Goal: Find specific page/section: Find specific page/section

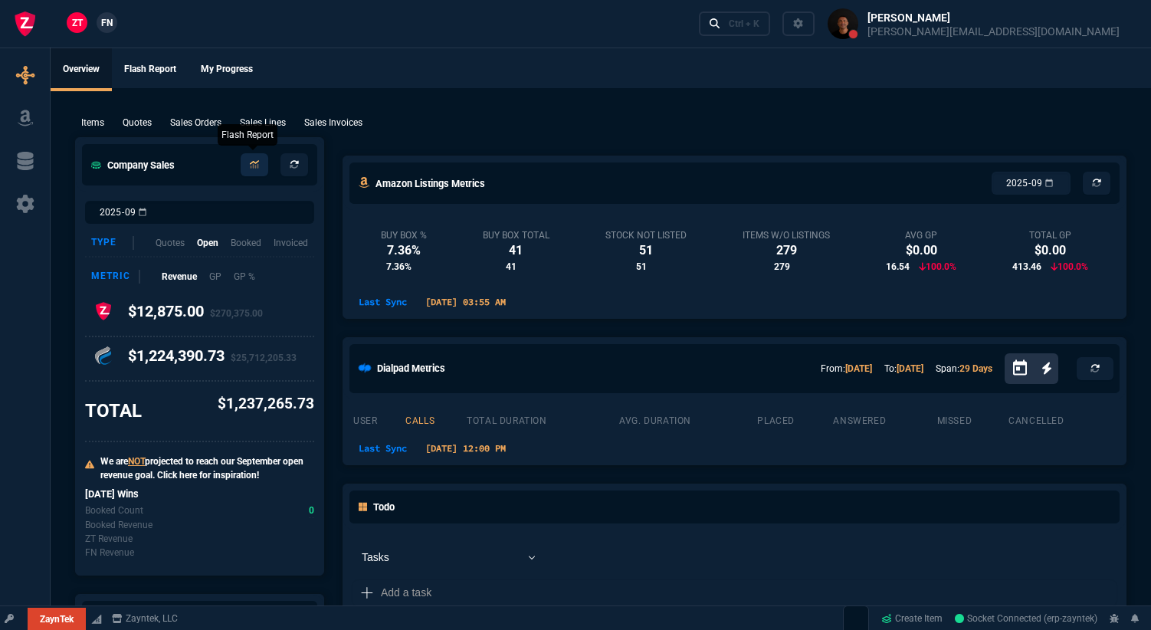
select select "18: totals"
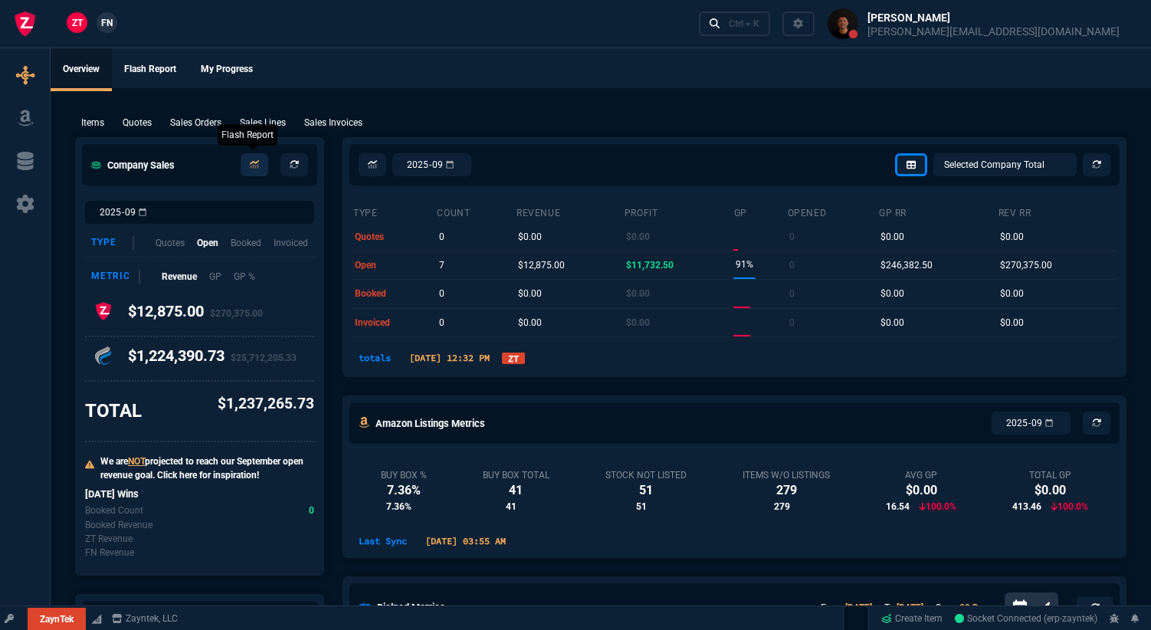
select select
click at [260, 163] on link at bounding box center [255, 164] width 28 height 23
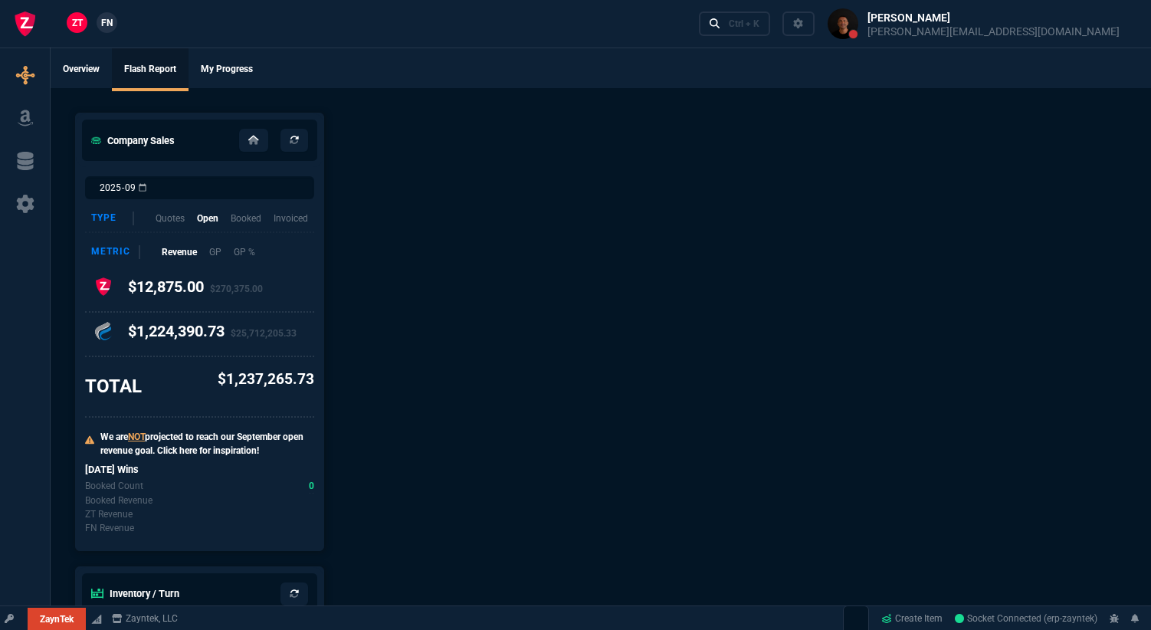
select select
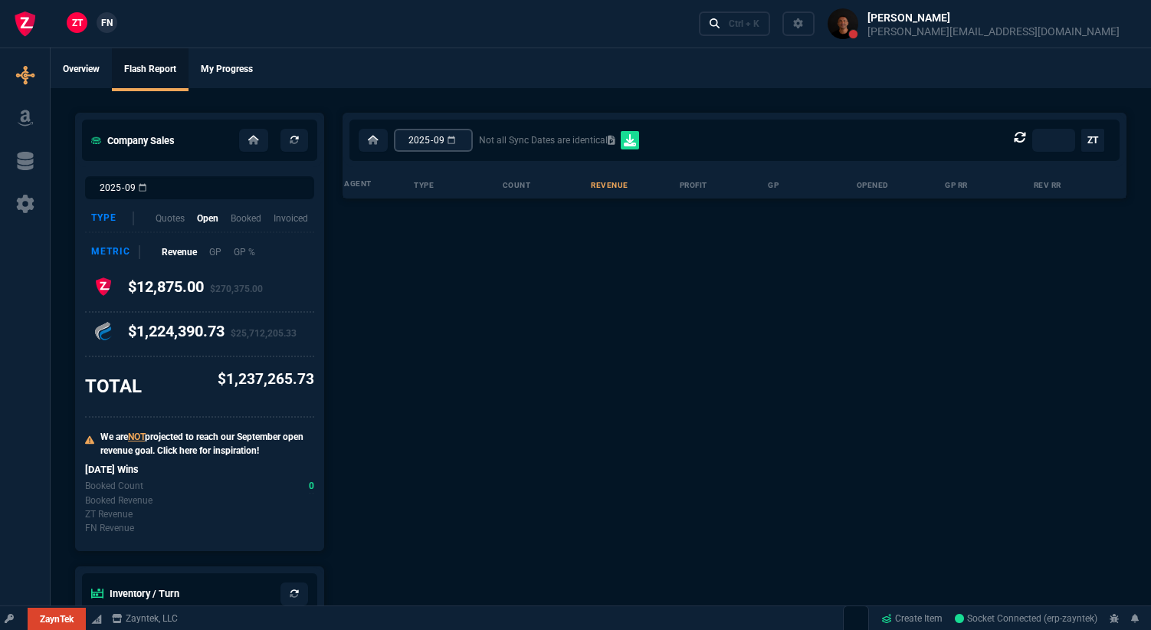
click at [473, 144] on input "2025-09" at bounding box center [433, 140] width 79 height 23
type input "2025-08"
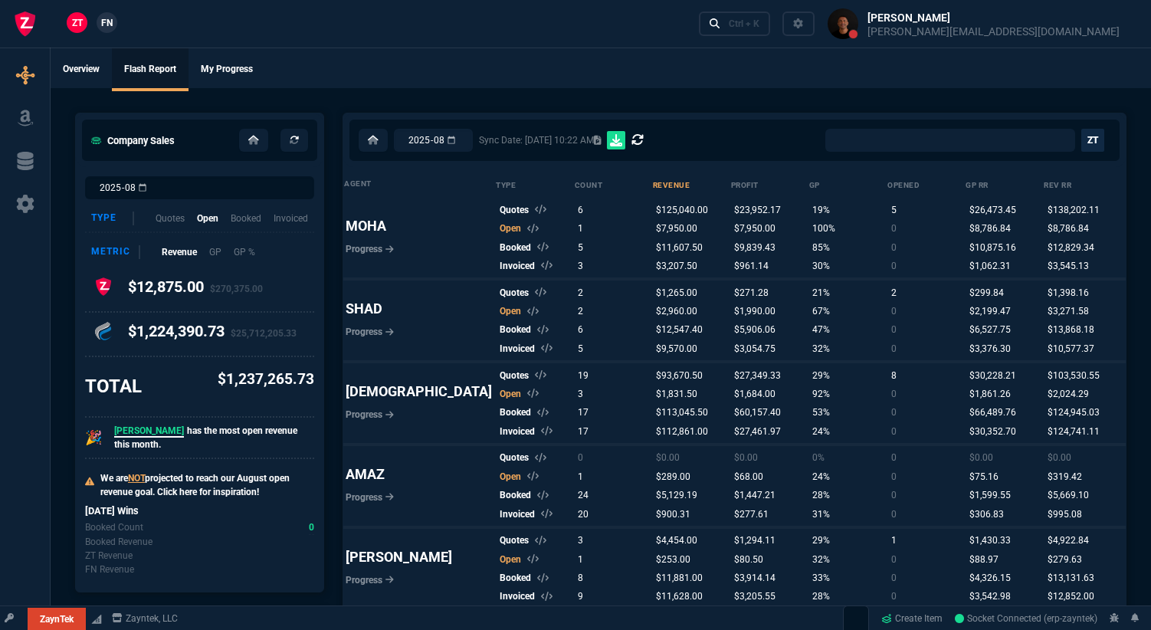
click at [1099, 143] on link "ZT" at bounding box center [1092, 140] width 23 height 23
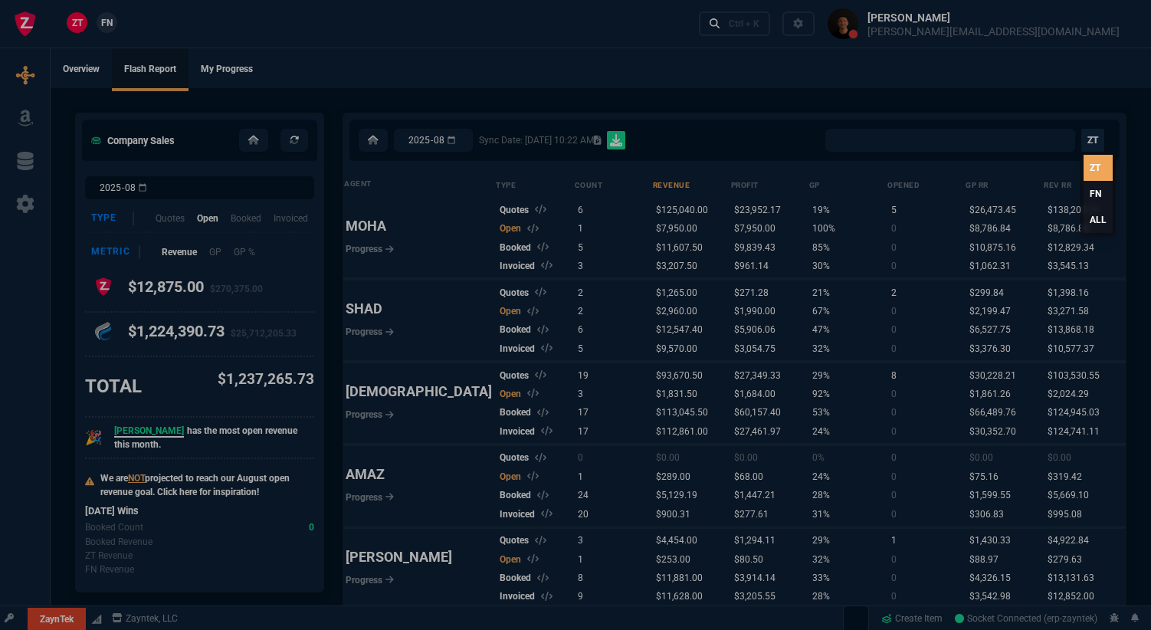
select select "0:"
click at [1099, 217] on link "ALL" at bounding box center [1097, 220] width 29 height 26
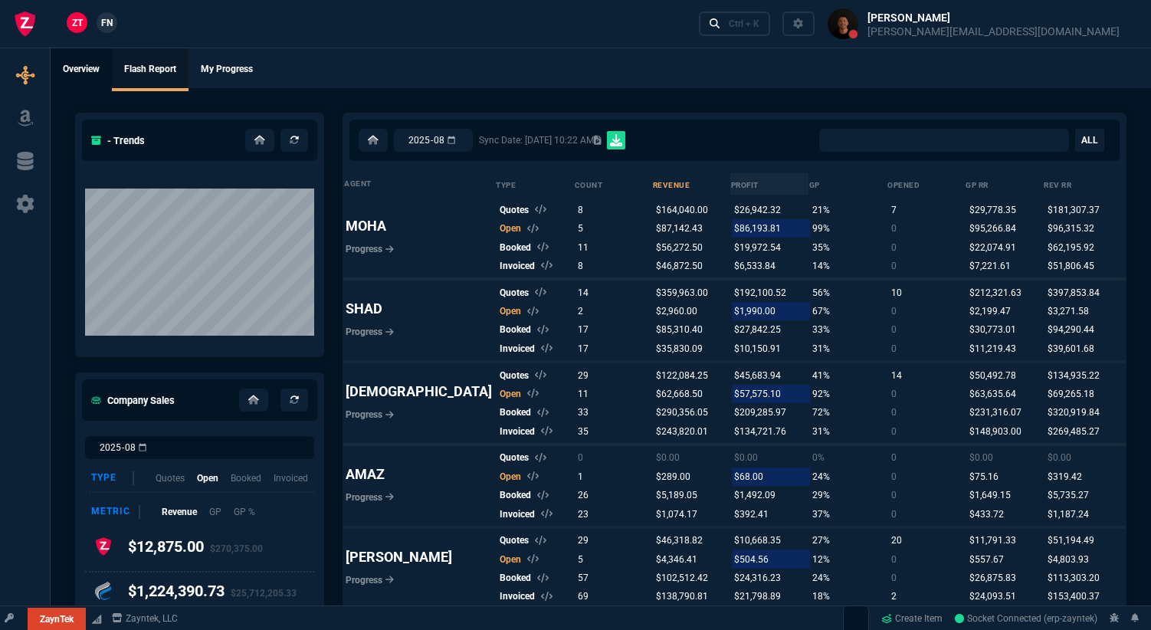
click at [80, 67] on link "Overview" at bounding box center [81, 69] width 61 height 43
select select "18: totals"
